Goal: Task Accomplishment & Management: Use online tool/utility

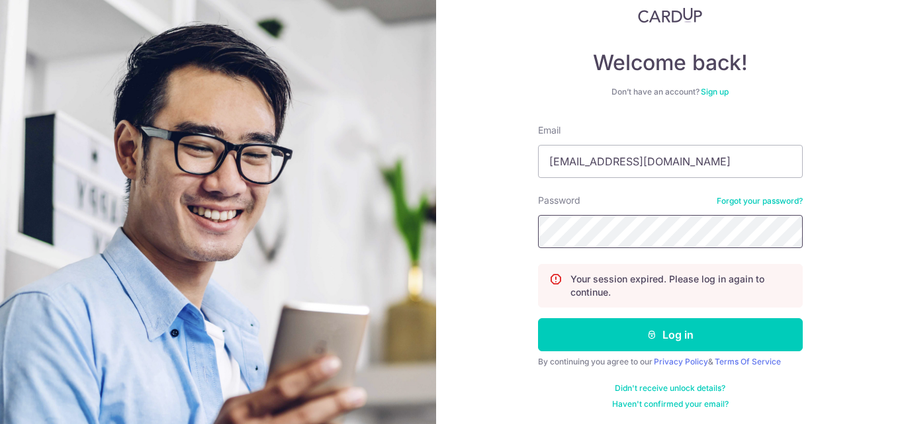
scroll to position [89, 0]
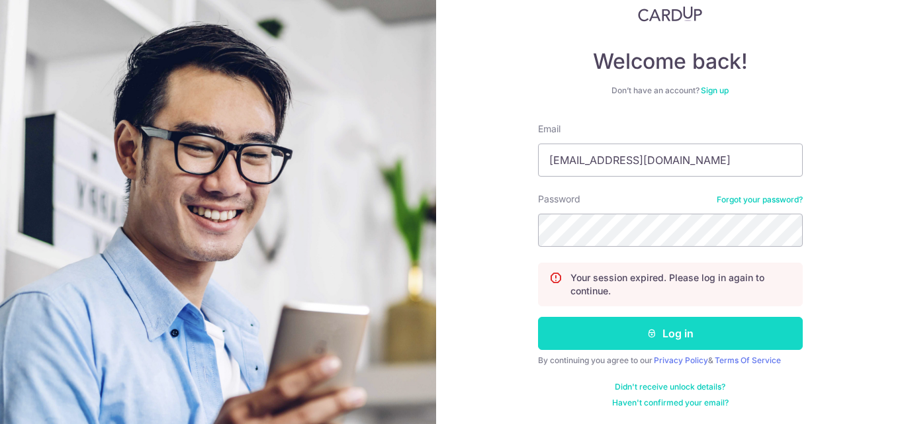
click at [663, 330] on button "Log in" at bounding box center [670, 333] width 265 height 33
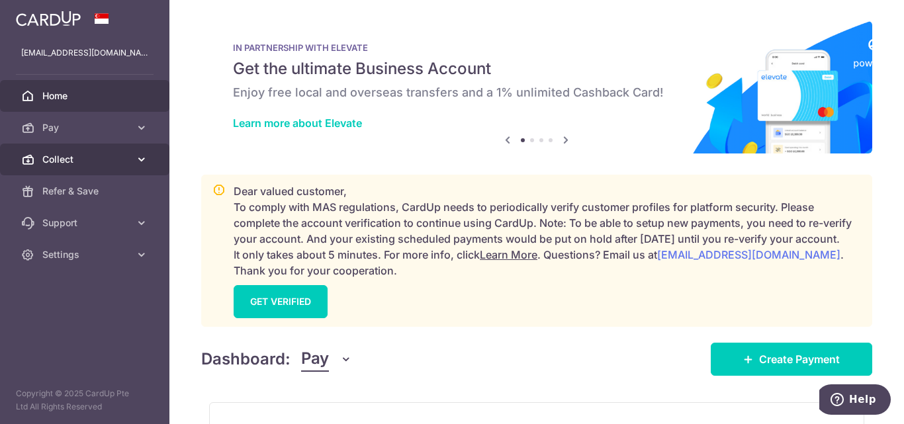
click at [40, 158] on link "Collect" at bounding box center [85, 160] width 170 height 32
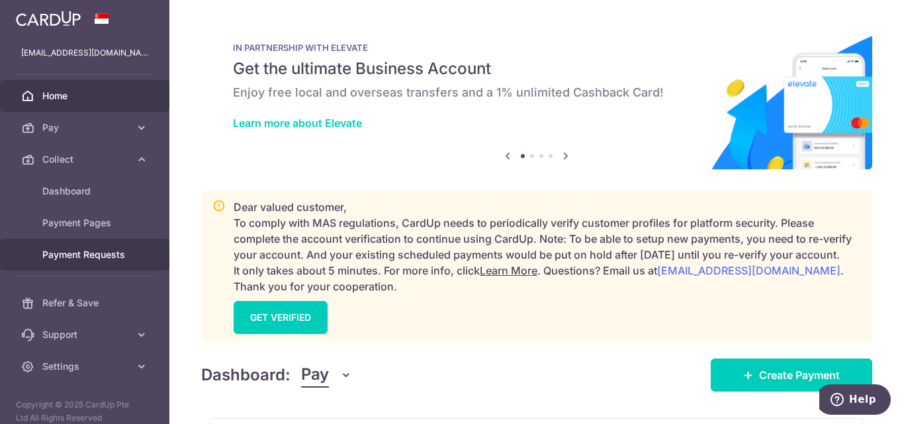
click at [79, 255] on span "Payment Requests" at bounding box center [85, 254] width 87 height 13
click at [77, 255] on span "Payment Requests" at bounding box center [85, 254] width 87 height 13
